Goal: Task Accomplishment & Management: Manage account settings

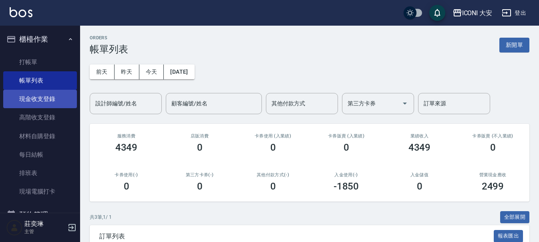
scroll to position [119, 0]
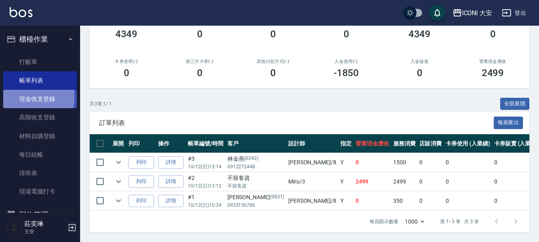
click at [18, 97] on link "現金收支登錄" at bounding box center [40, 99] width 74 height 18
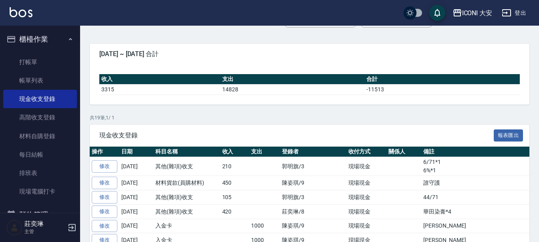
scroll to position [80, 0]
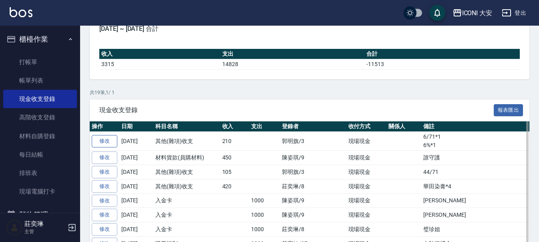
click at [109, 143] on link "修改" at bounding box center [105, 141] width 26 height 12
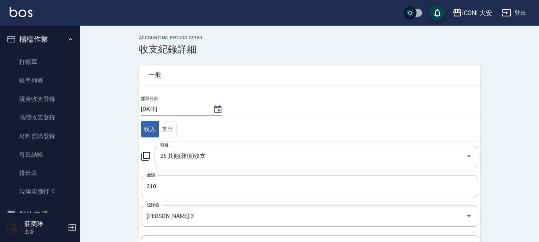
click at [193, 179] on input "210" at bounding box center [309, 187] width 337 height 22
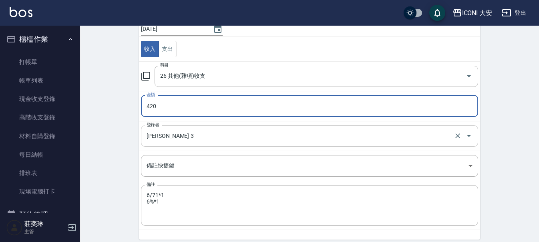
scroll to position [102, 0]
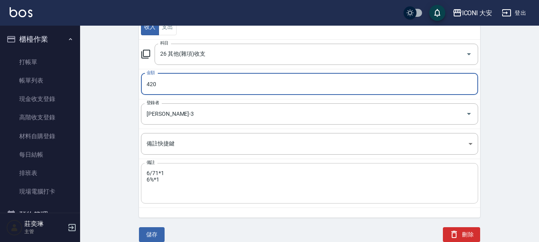
type input "420"
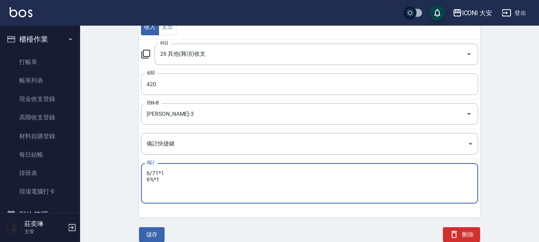
click at [167, 189] on textarea "6/71*1 6%*1" at bounding box center [310, 183] width 326 height 27
type textarea "6/71*1 6%*1 66/71*2"
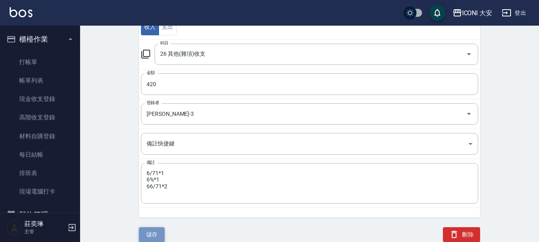
click at [153, 233] on button "儲存" at bounding box center [152, 234] width 26 height 15
